Goal: Connect with others: Connect with other users

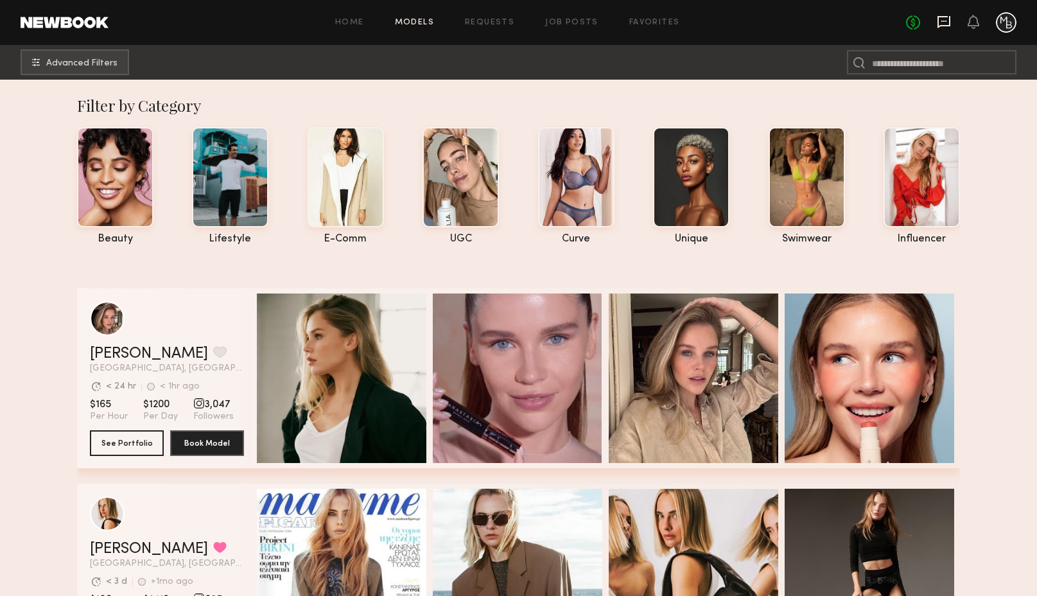
click at [950, 24] on icon at bounding box center [943, 22] width 13 height 12
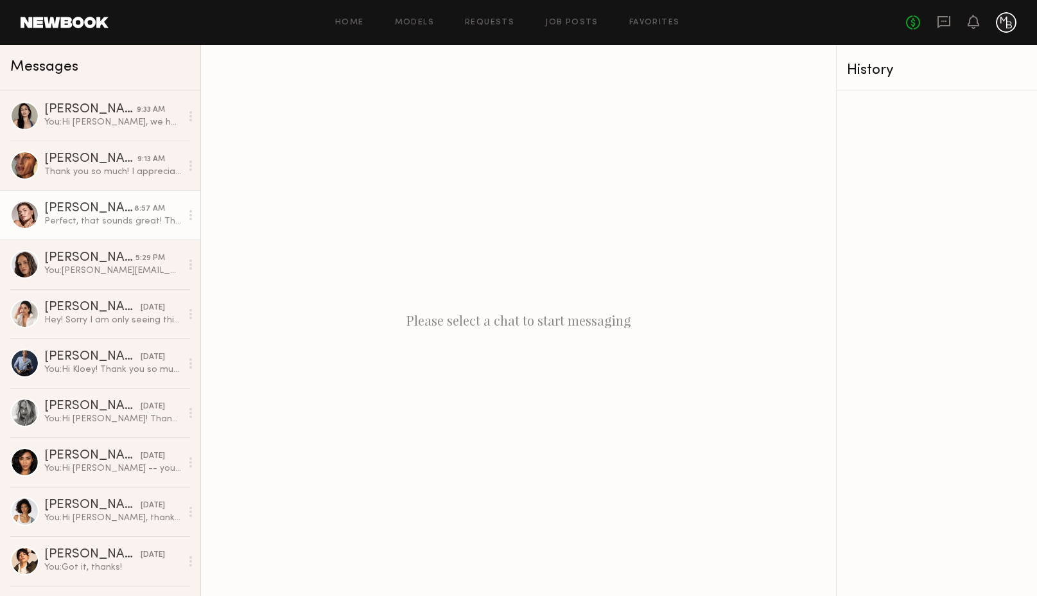
drag, startPoint x: 83, startPoint y: 114, endPoint x: 186, endPoint y: 205, distance: 137.8
click at [83, 114] on div "[PERSON_NAME]" at bounding box center [90, 109] width 92 height 13
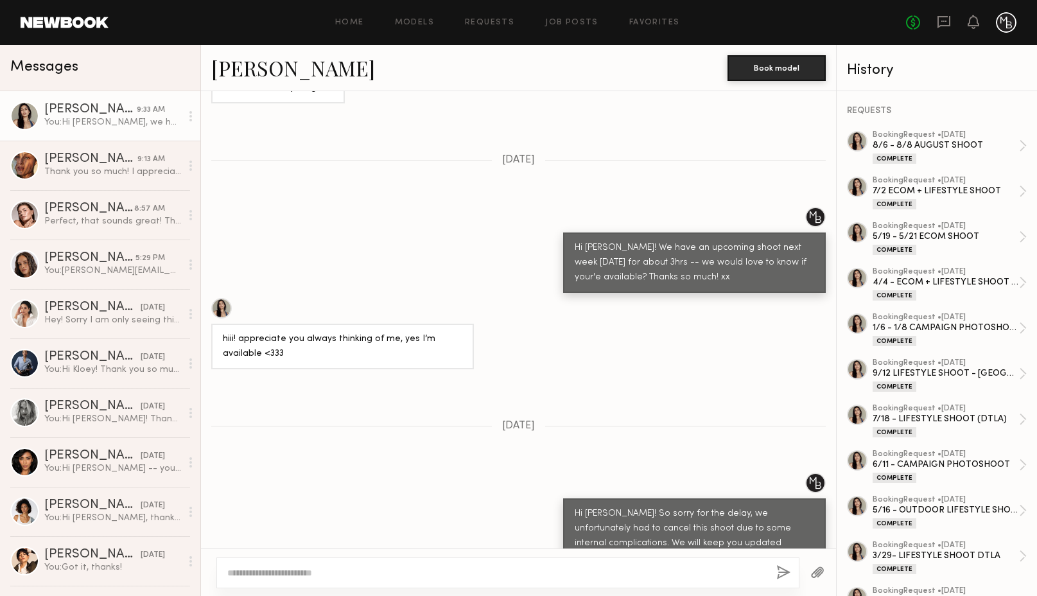
scroll to position [1325, 0]
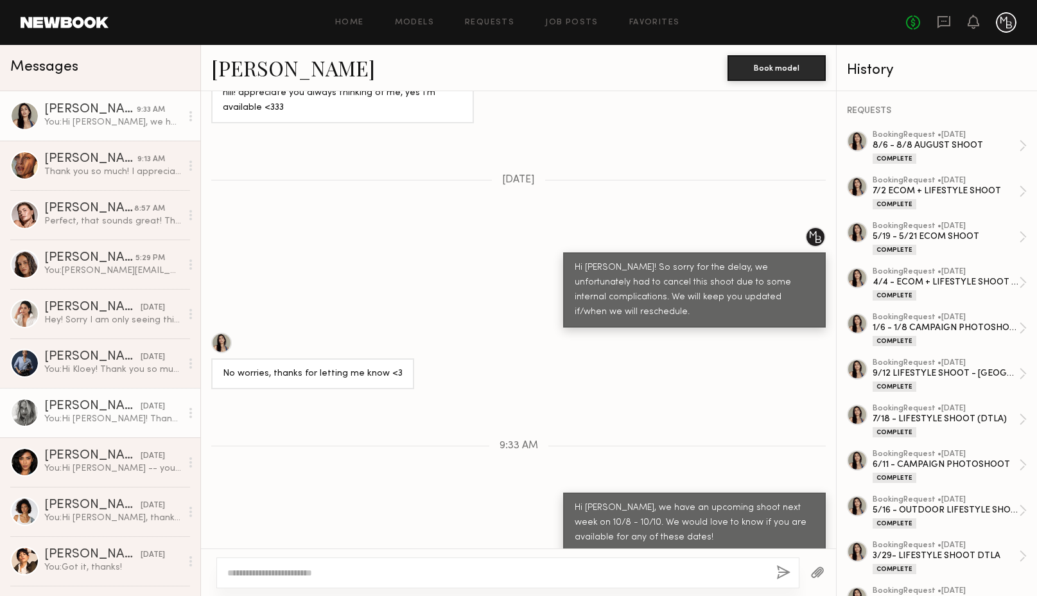
click at [104, 415] on div "You: Hi Ashely! Thank you so much for submitting your self-tape — we loved your…" at bounding box center [112, 419] width 137 height 12
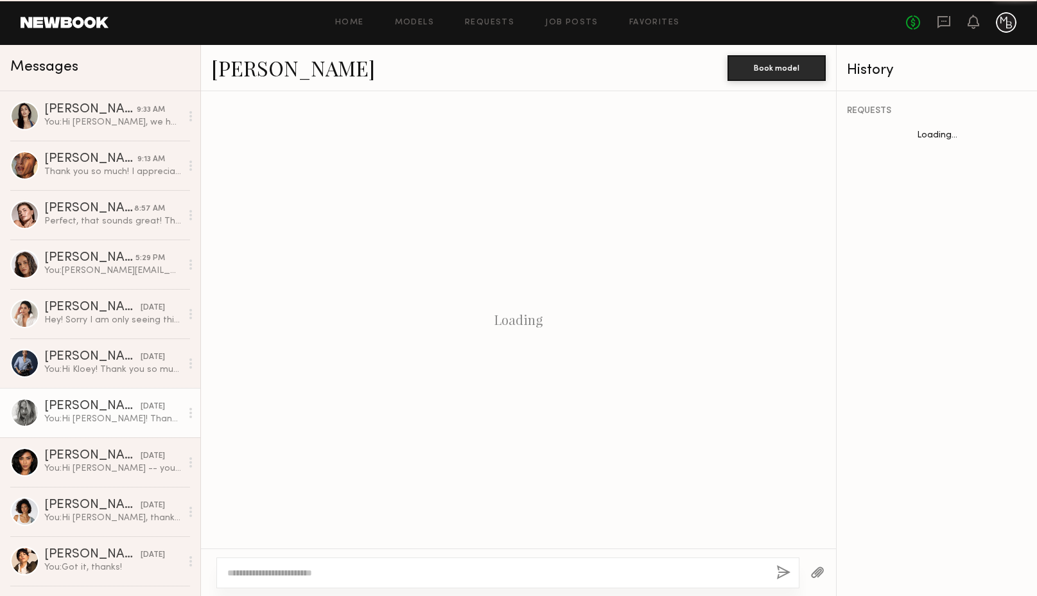
scroll to position [1659, 0]
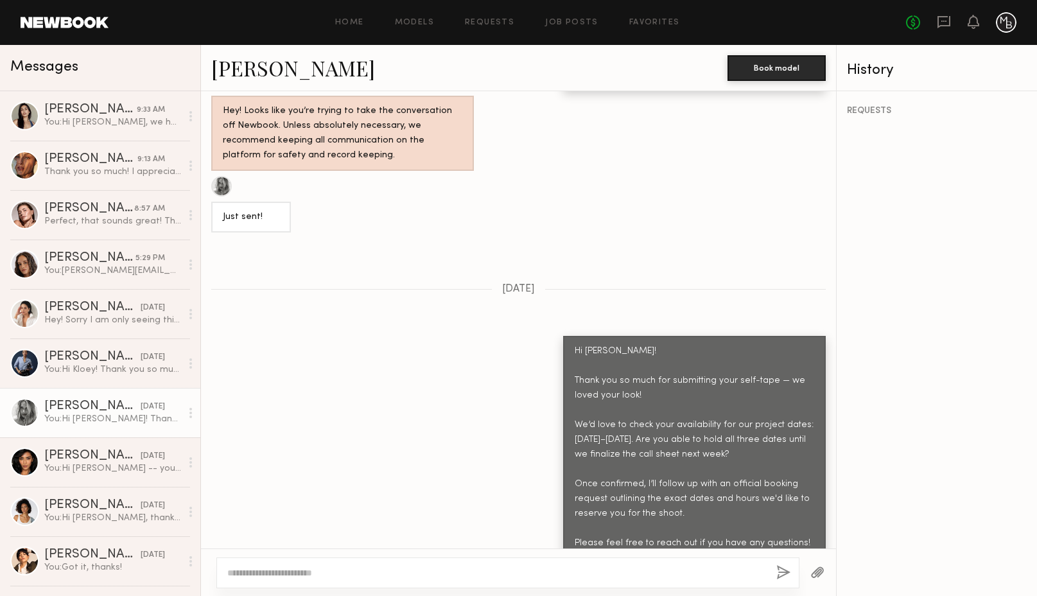
click at [21, 414] on div at bounding box center [24, 412] width 29 height 29
click at [265, 67] on link "[PERSON_NAME]" at bounding box center [293, 68] width 164 height 28
click at [74, 162] on div "Nicole C." at bounding box center [90, 159] width 93 height 13
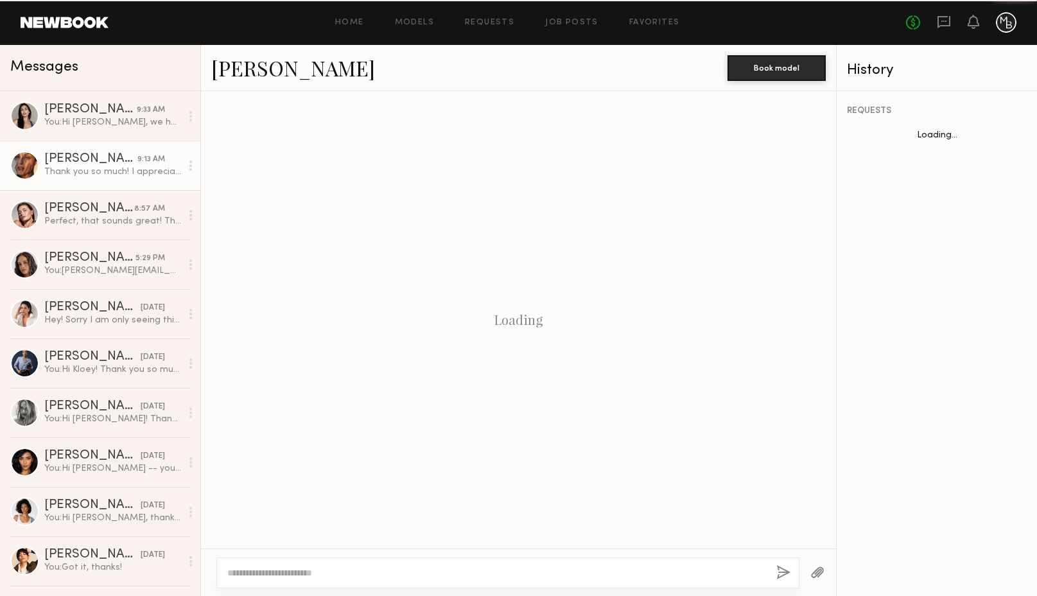
scroll to position [1045, 0]
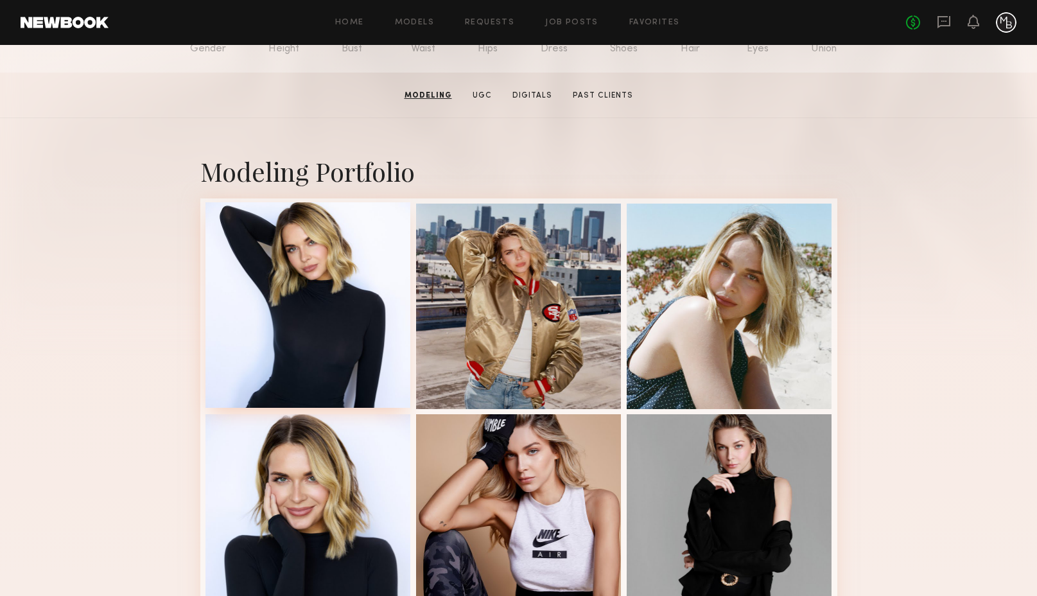
scroll to position [168, 0]
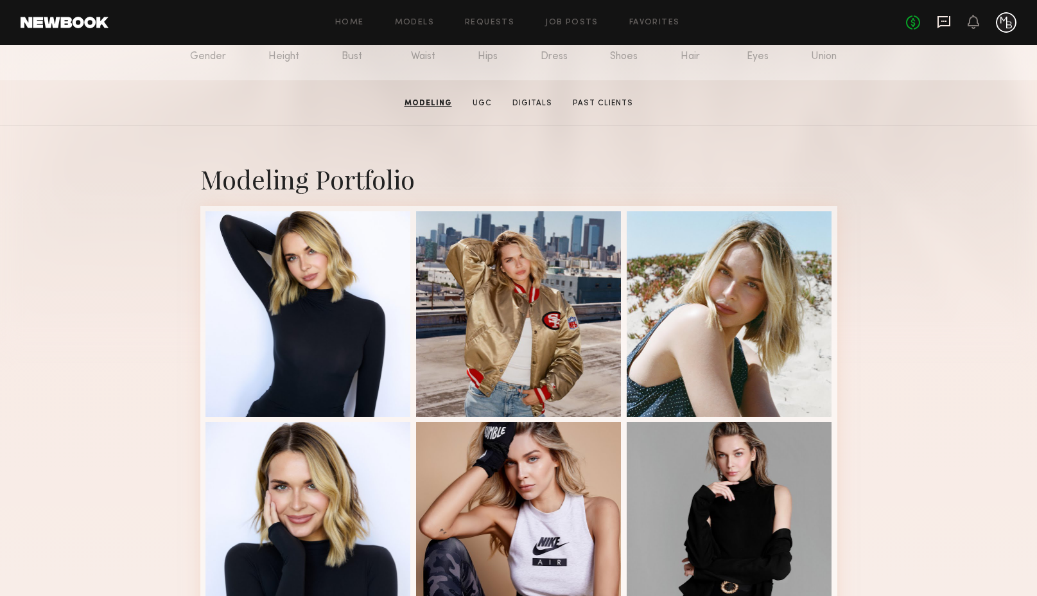
click at [944, 26] on icon at bounding box center [943, 22] width 13 height 12
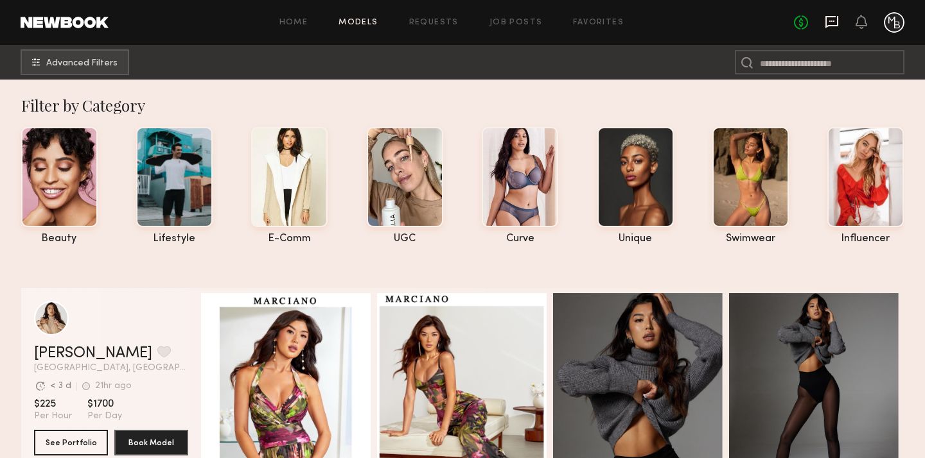
click at [835, 22] on icon at bounding box center [831, 22] width 14 height 14
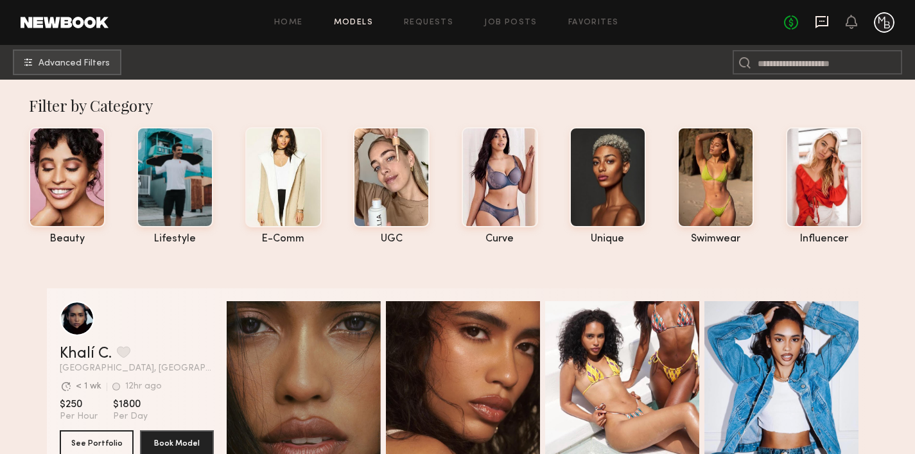
click at [819, 24] on icon at bounding box center [822, 22] width 14 height 14
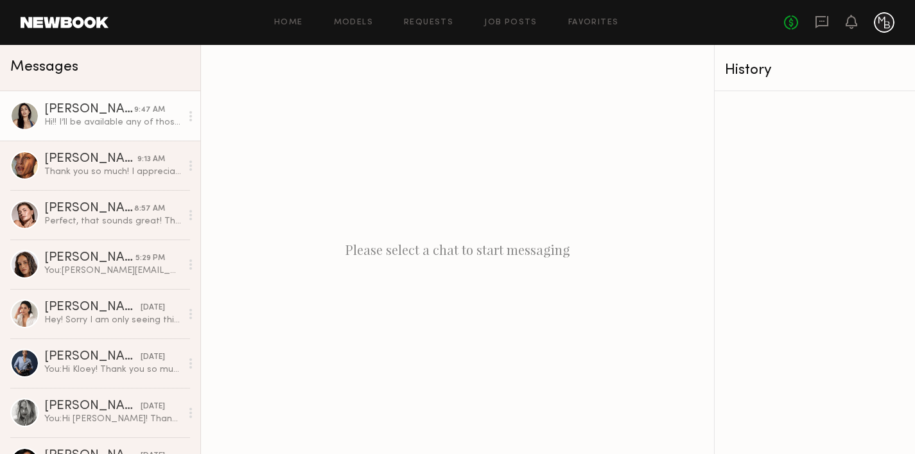
click at [130, 120] on div "Hi!! I’ll be available any of those dates, thanks for always thinking of me!" at bounding box center [112, 122] width 137 height 12
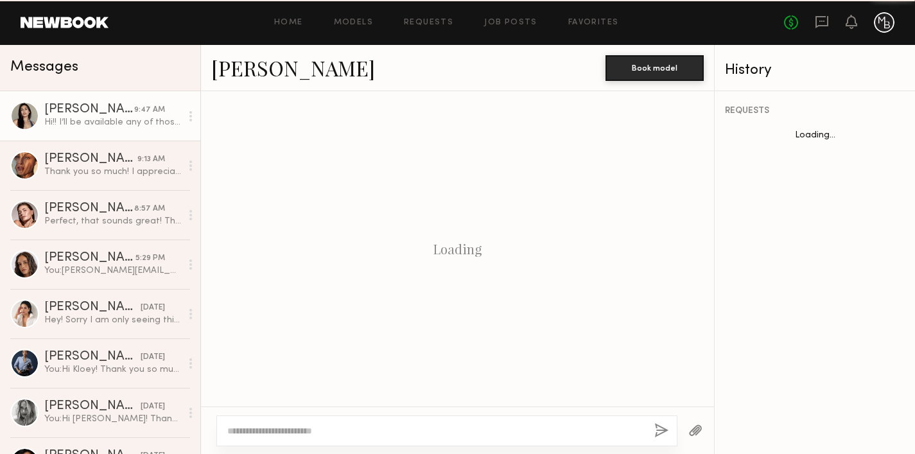
scroll to position [1477, 0]
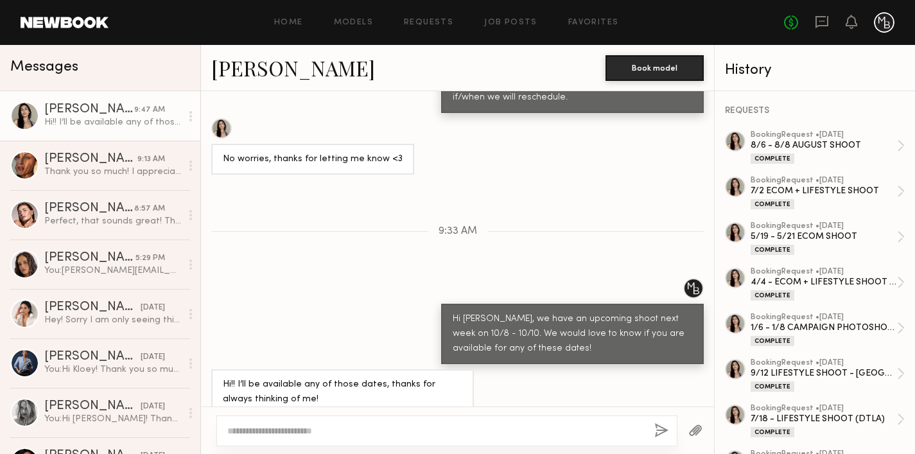
click at [219, 118] on div at bounding box center [221, 128] width 21 height 21
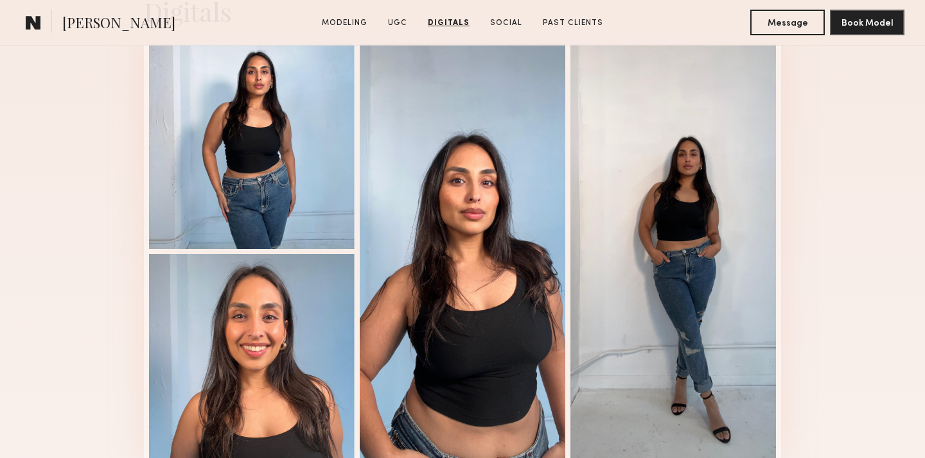
scroll to position [1714, 0]
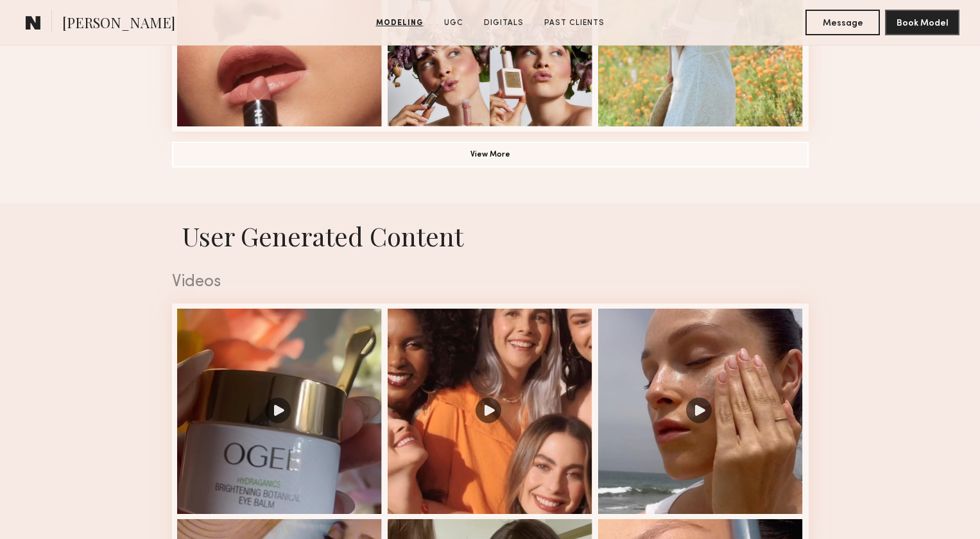
scroll to position [1102, 0]
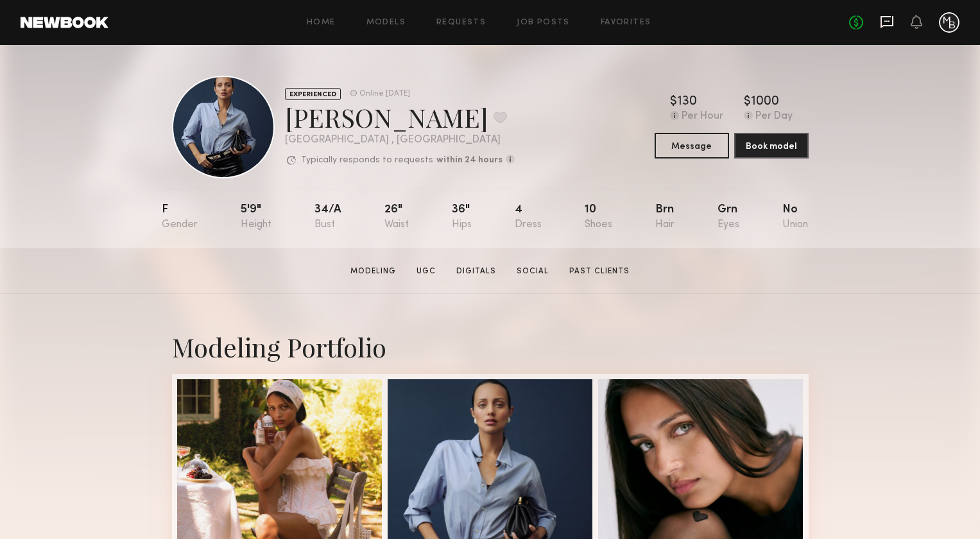
click at [887, 24] on icon at bounding box center [887, 22] width 14 height 14
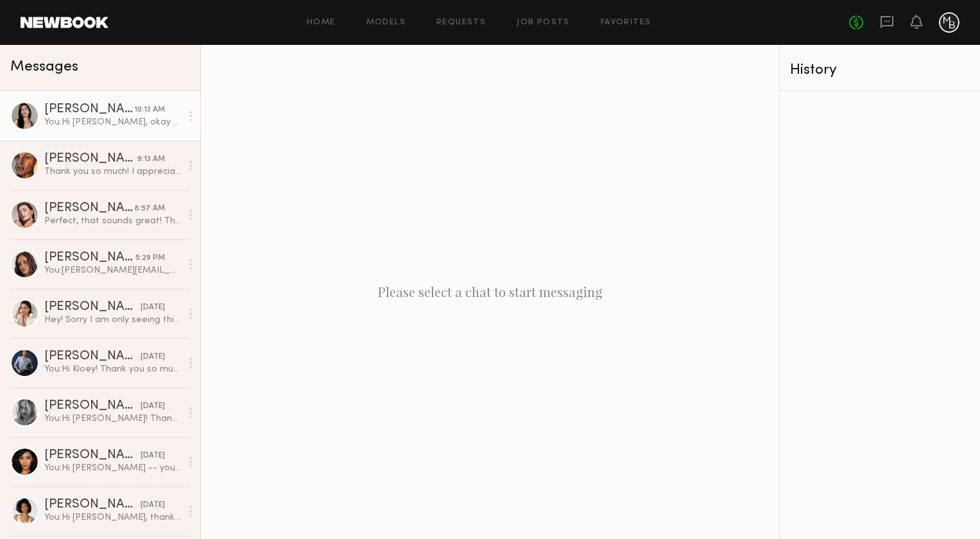
click at [126, 118] on div "You: Hi Sharon, okay great! Thank you for letting us know. We will be working o…" at bounding box center [112, 122] width 137 height 12
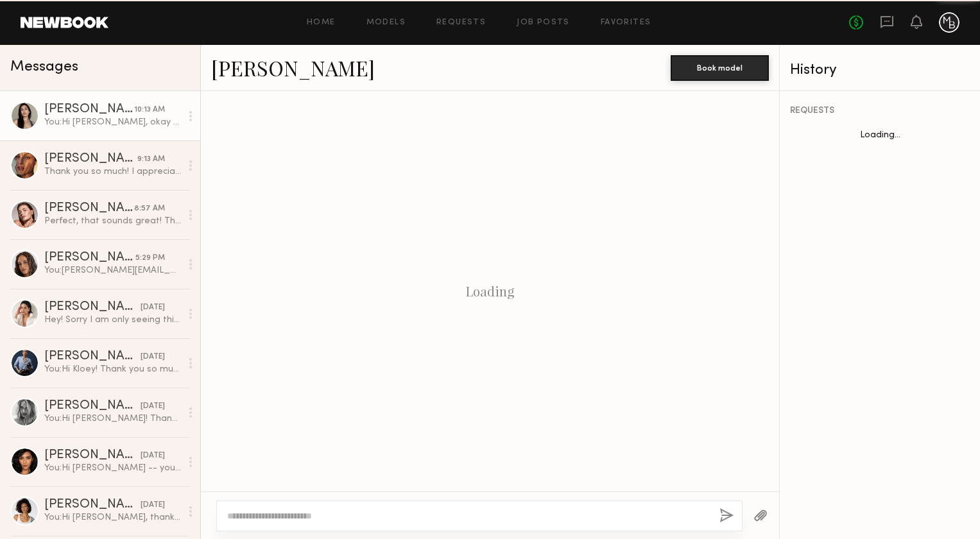
scroll to position [1422, 0]
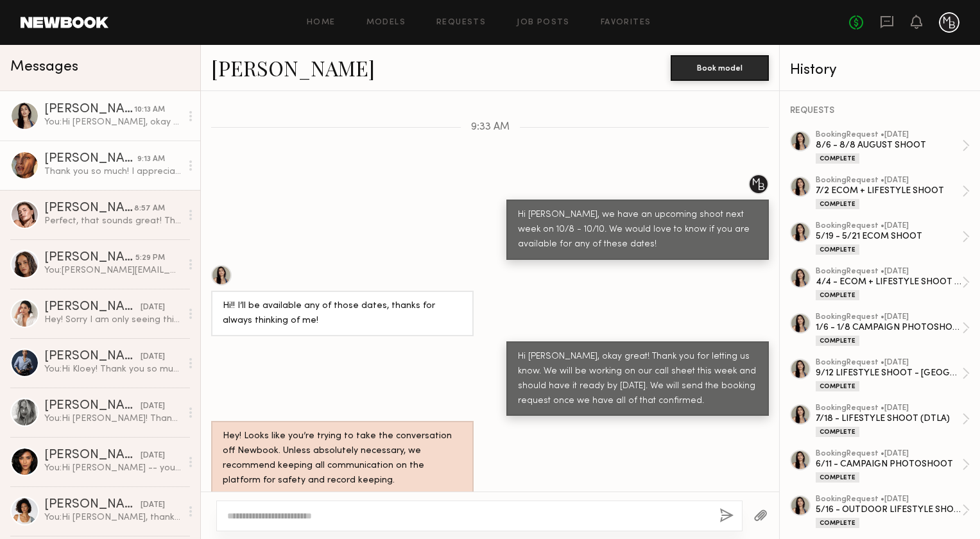
click at [60, 162] on div "[PERSON_NAME]" at bounding box center [90, 159] width 93 height 13
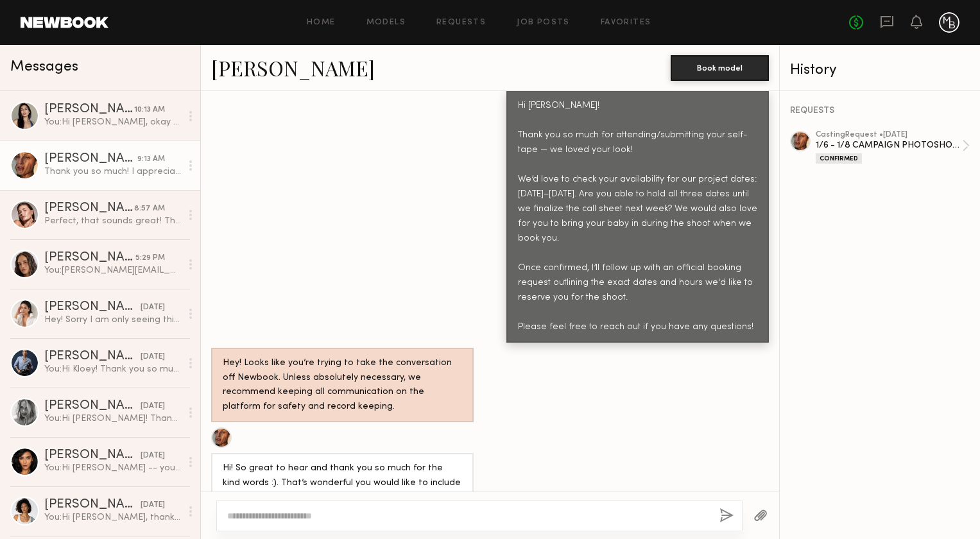
scroll to position [724, 0]
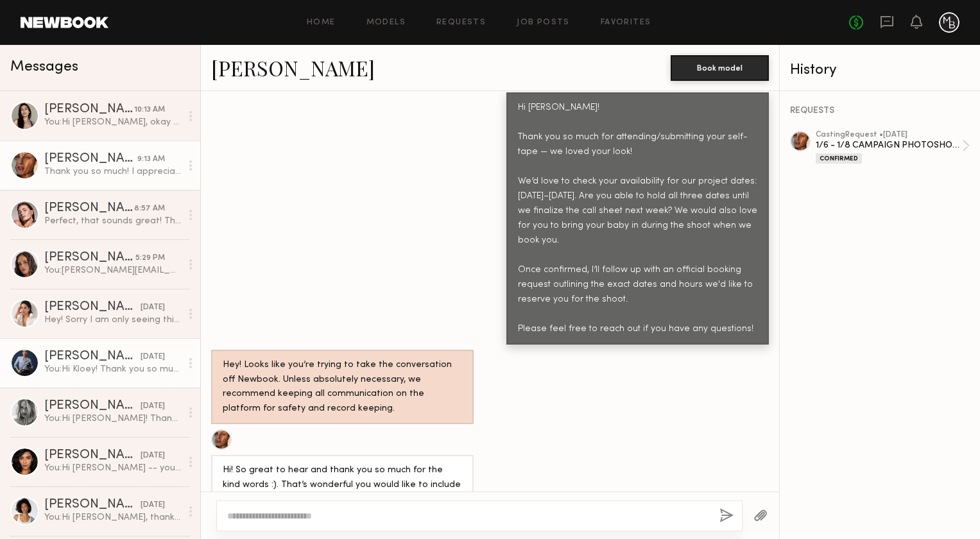
click at [105, 365] on div "You: Hi Kloey! Thank you so much for attending/submitting your self-tape — we l…" at bounding box center [112, 369] width 137 height 12
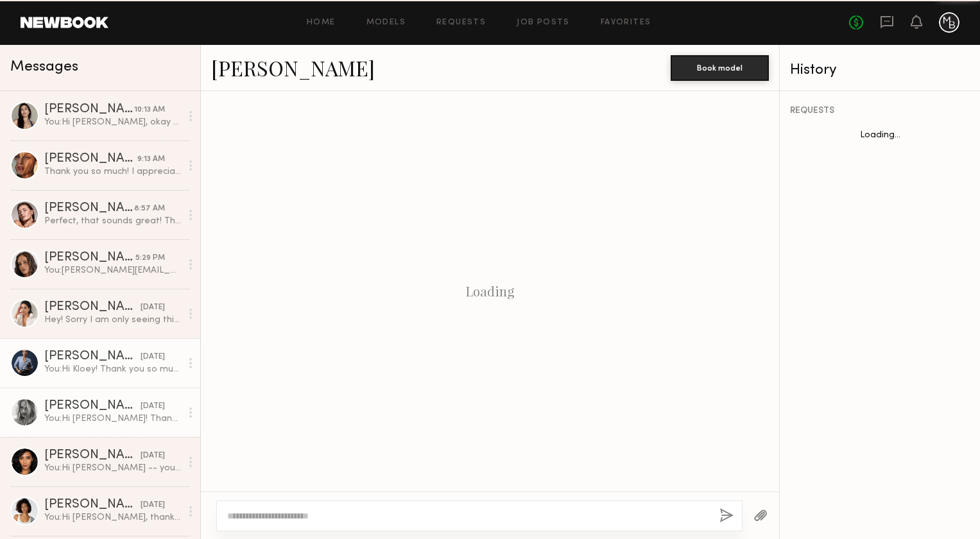
scroll to position [741, 0]
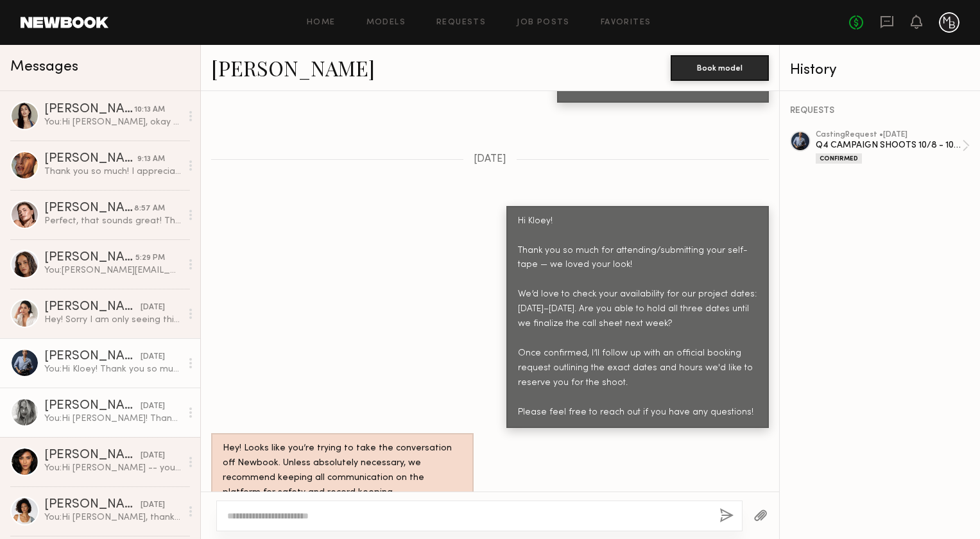
click at [132, 414] on div "You: Hi Ashely! Thank you so much for submitting your self-tape — we loved your…" at bounding box center [112, 419] width 137 height 12
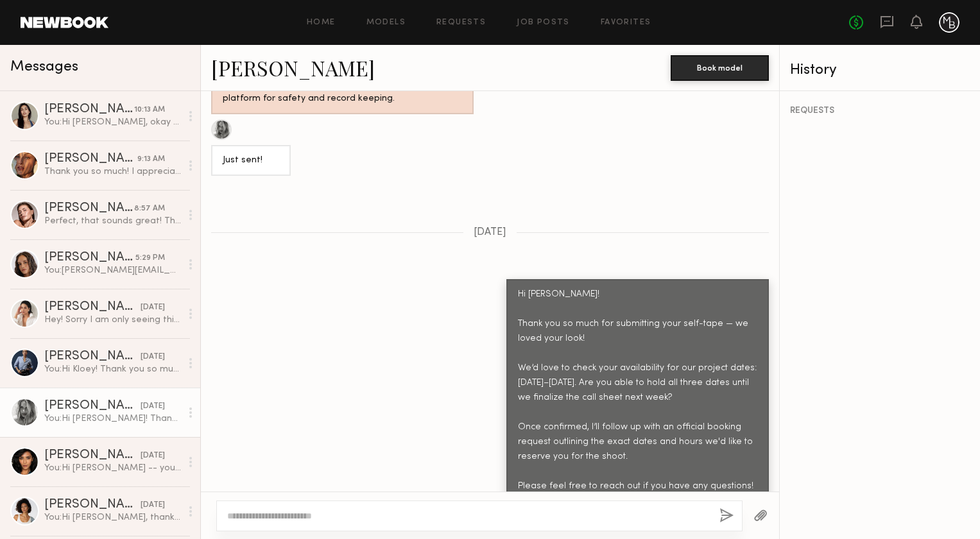
scroll to position [1715, 0]
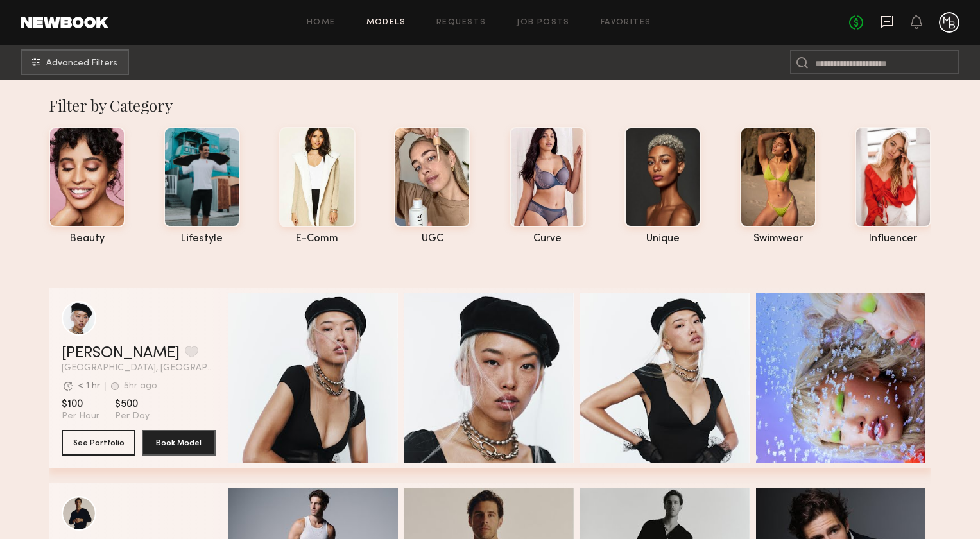
click at [885, 21] on icon at bounding box center [887, 21] width 5 height 1
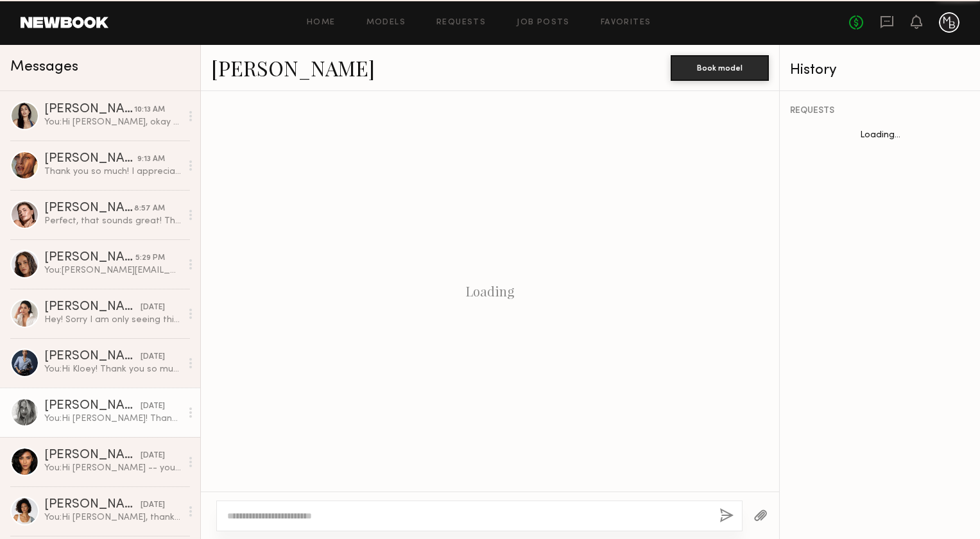
scroll to position [1715, 0]
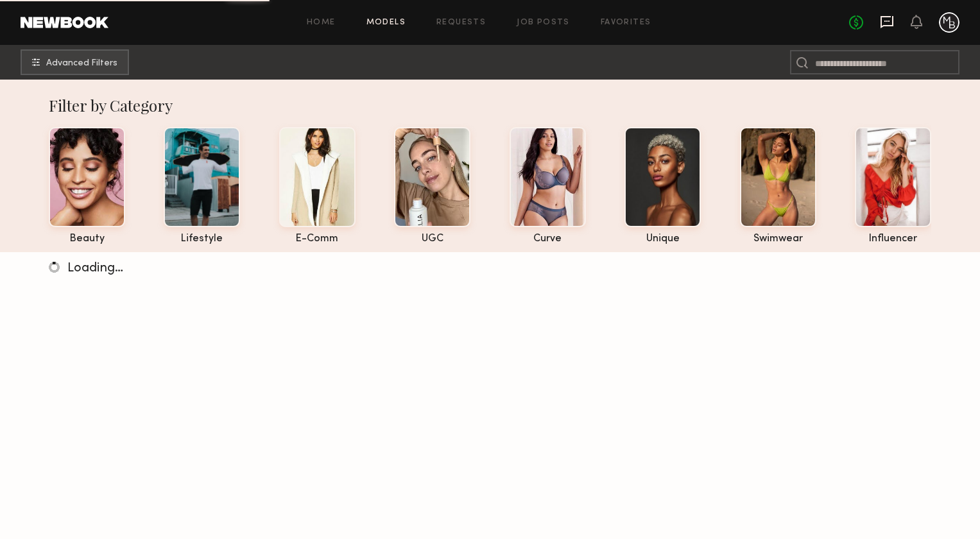
click at [887, 22] on icon at bounding box center [887, 22] width 14 height 14
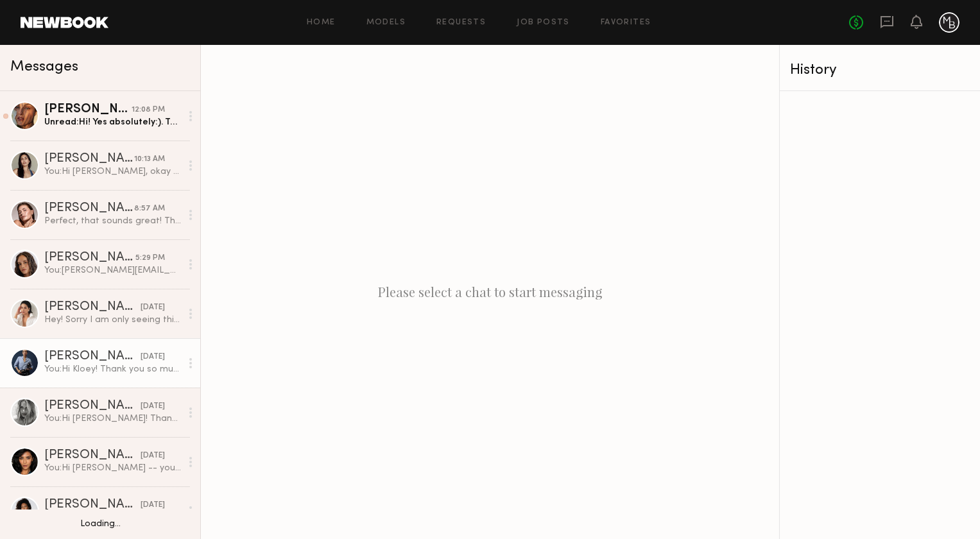
scroll to position [5, 0]
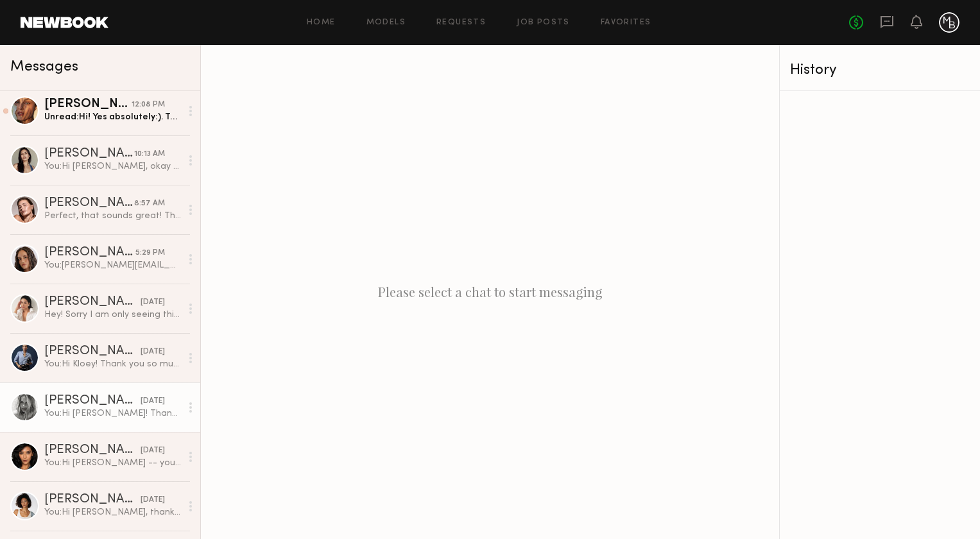
click at [51, 399] on div "[PERSON_NAME]" at bounding box center [92, 401] width 96 height 13
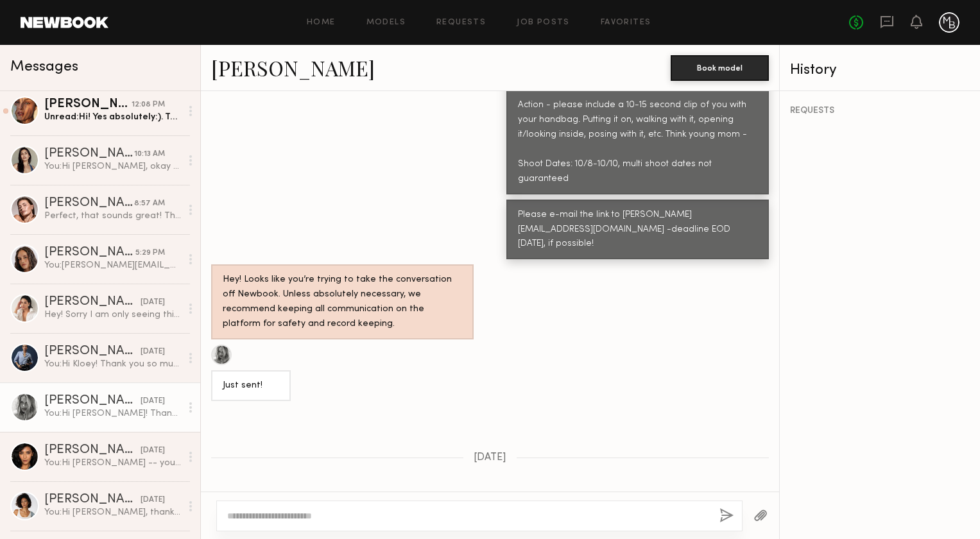
scroll to position [1494, 0]
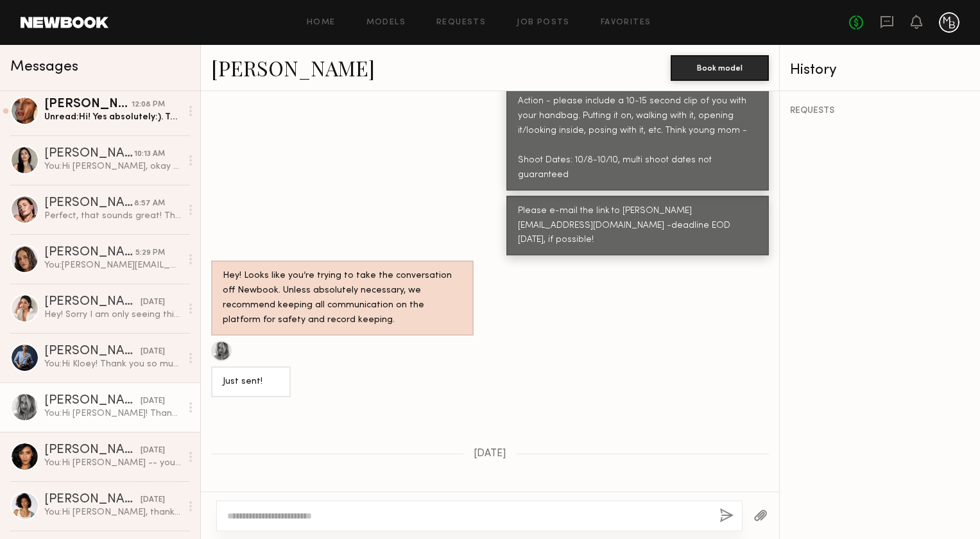
click at [223, 341] on div at bounding box center [221, 351] width 21 height 21
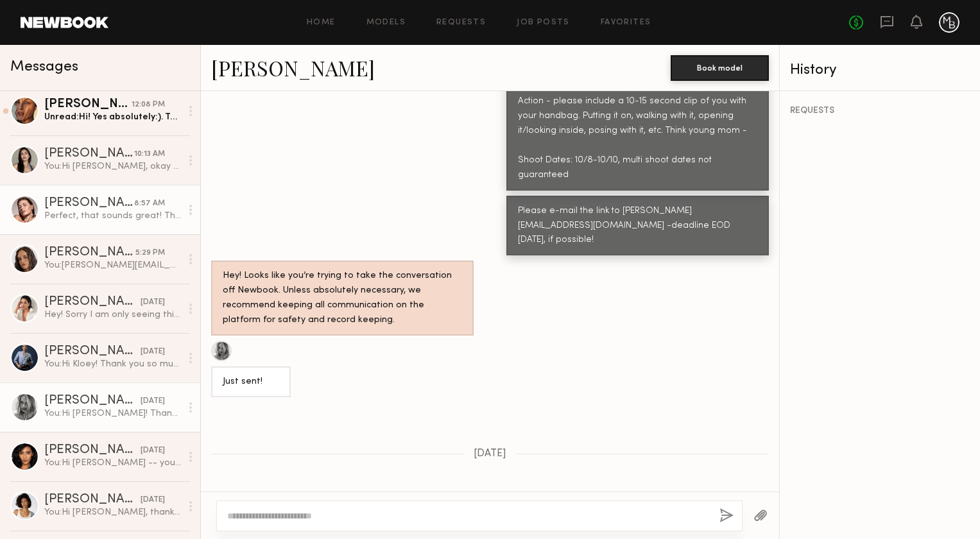
click at [99, 214] on div "Perfect, that sounds great! Thanks 😊" at bounding box center [112, 216] width 137 height 12
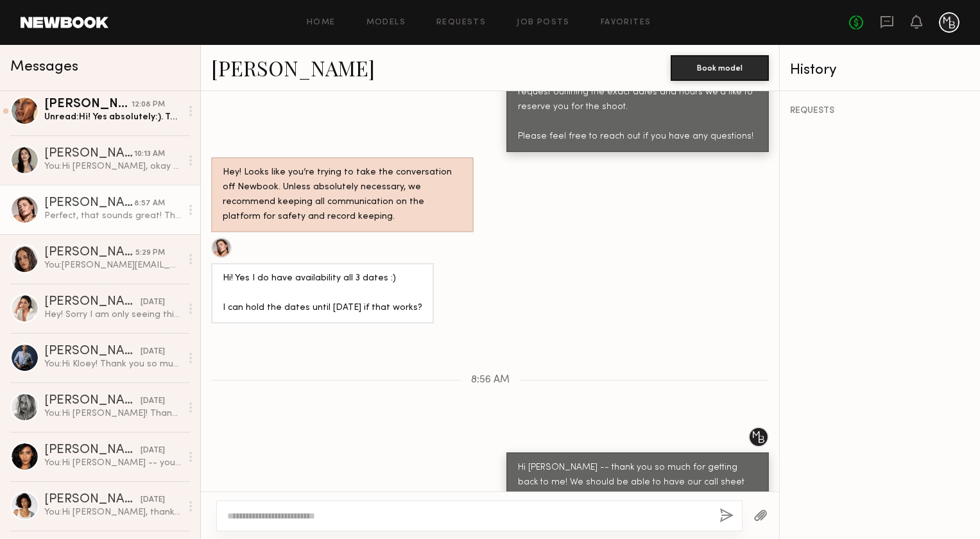
scroll to position [1907, 0]
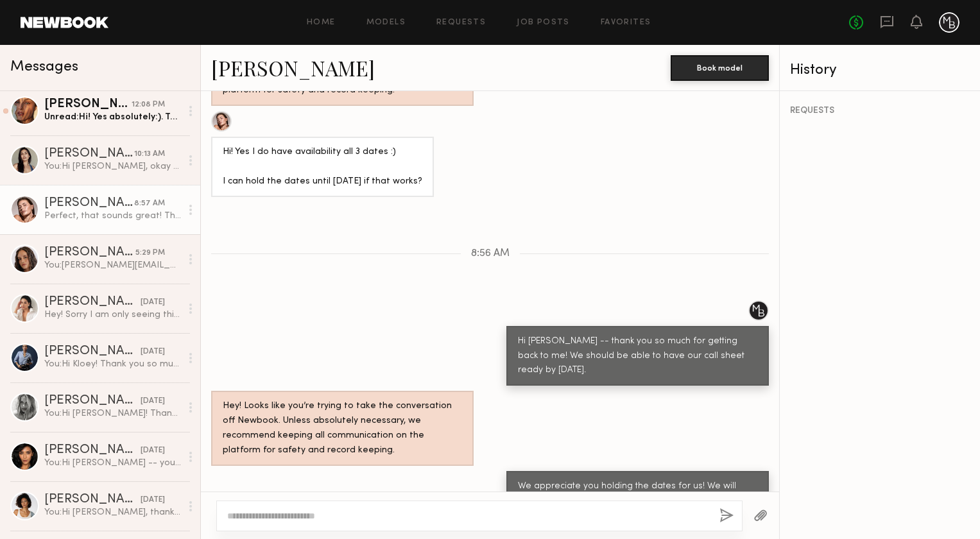
click at [265, 65] on link "[PERSON_NAME]" at bounding box center [293, 68] width 164 height 28
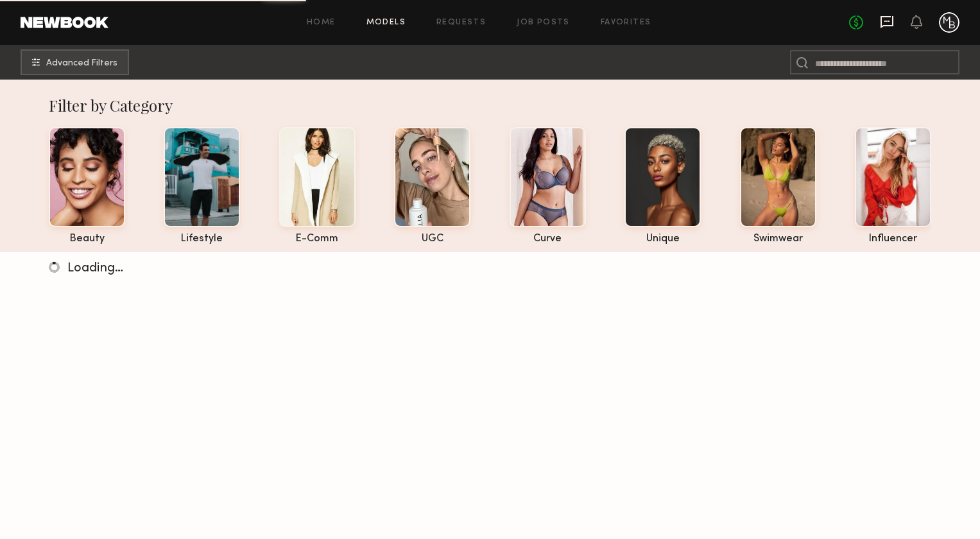
click at [887, 23] on icon at bounding box center [887, 22] width 14 height 14
